Goal: Transaction & Acquisition: Purchase product/service

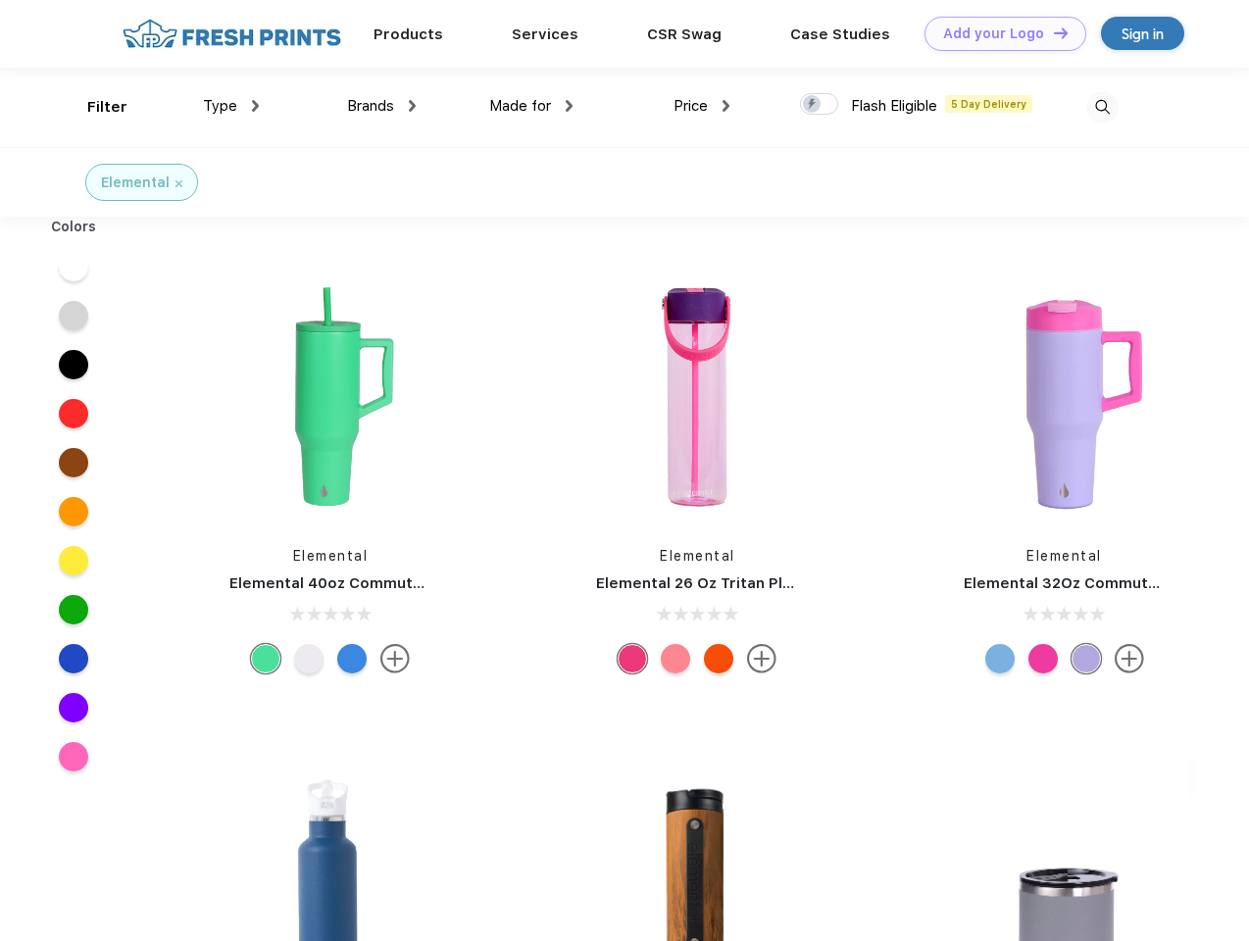
click at [998, 33] on link "Add your Logo Design Tool" at bounding box center [1005, 34] width 162 height 34
click at [0, 0] on div "Design Tool" at bounding box center [0, 0] width 0 height 0
click at [1052, 32] on link "Add your Logo Design Tool" at bounding box center [1005, 34] width 162 height 34
click at [94, 107] on div "Filter" at bounding box center [107, 107] width 40 height 23
click at [231, 106] on span "Type" at bounding box center [220, 106] width 34 height 18
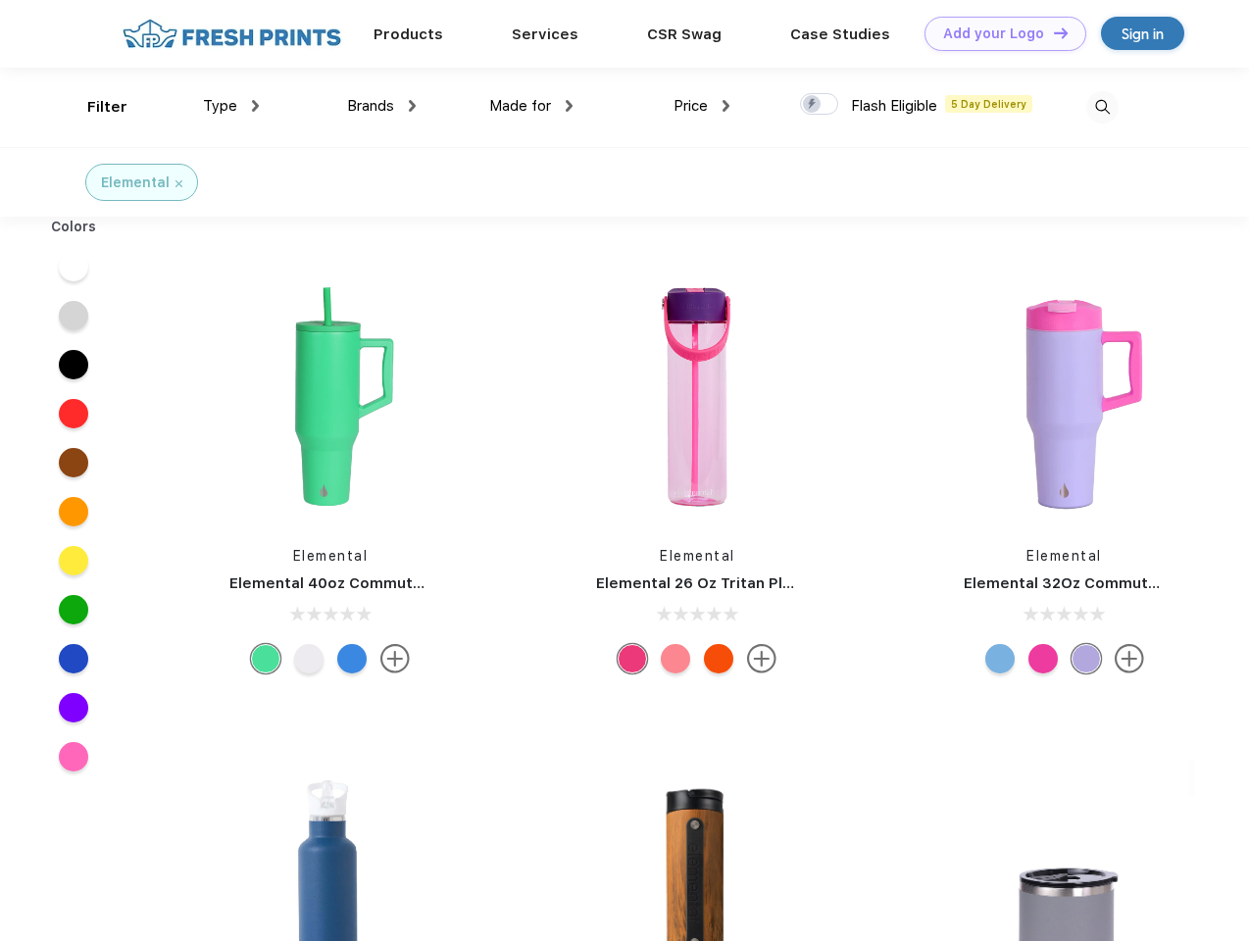
click at [381, 106] on span "Brands" at bounding box center [370, 106] width 47 height 18
click at [531, 106] on span "Made for" at bounding box center [520, 106] width 62 height 18
click at [702, 106] on span "Price" at bounding box center [691, 106] width 34 height 18
click at [820, 105] on div at bounding box center [819, 104] width 38 height 22
click at [813, 105] on input "checkbox" at bounding box center [806, 98] width 13 height 13
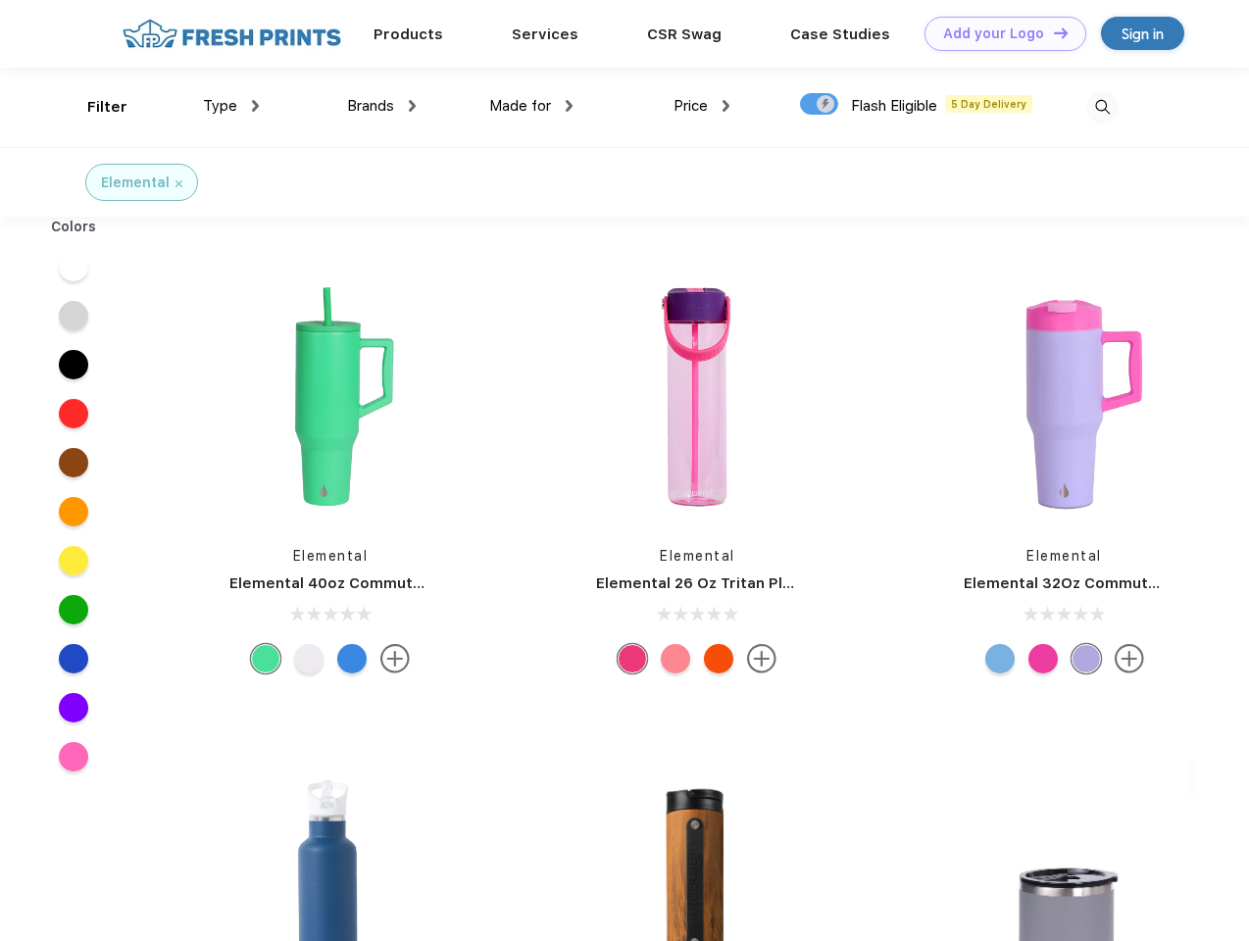
click at [1102, 107] on img at bounding box center [1102, 107] width 32 height 32
